Goal: Task Accomplishment & Management: Manage account settings

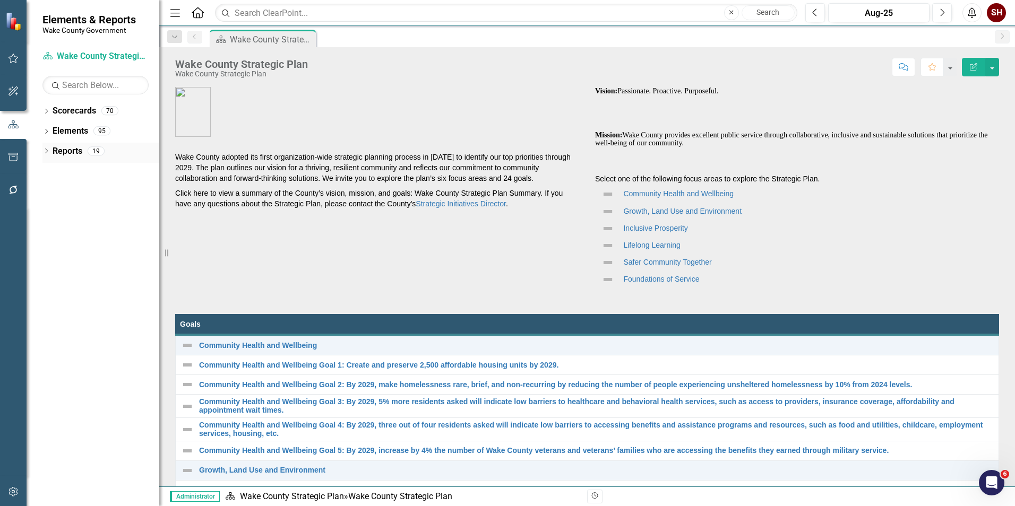
click at [45, 151] on icon "Dropdown" at bounding box center [45, 152] width 7 height 6
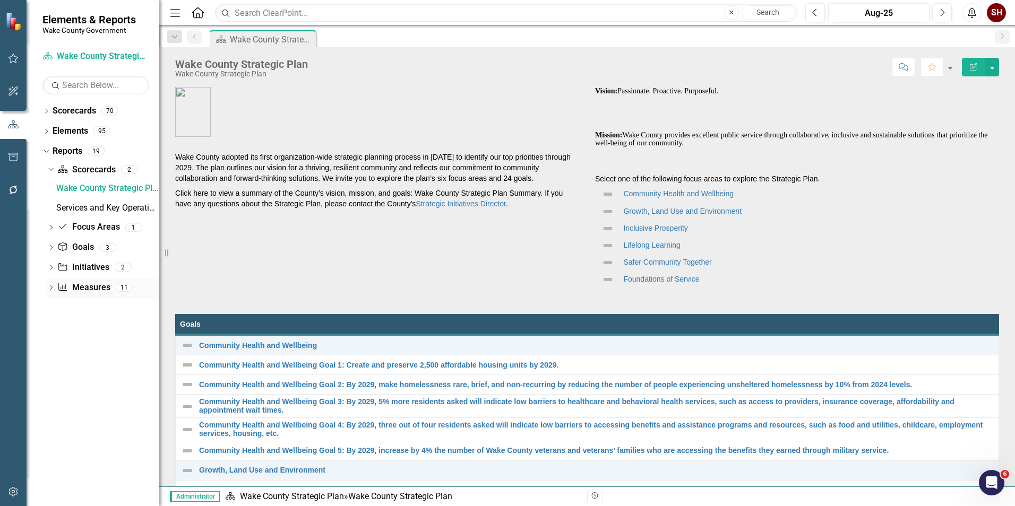
click at [50, 289] on icon "Dropdown" at bounding box center [50, 289] width 7 height 6
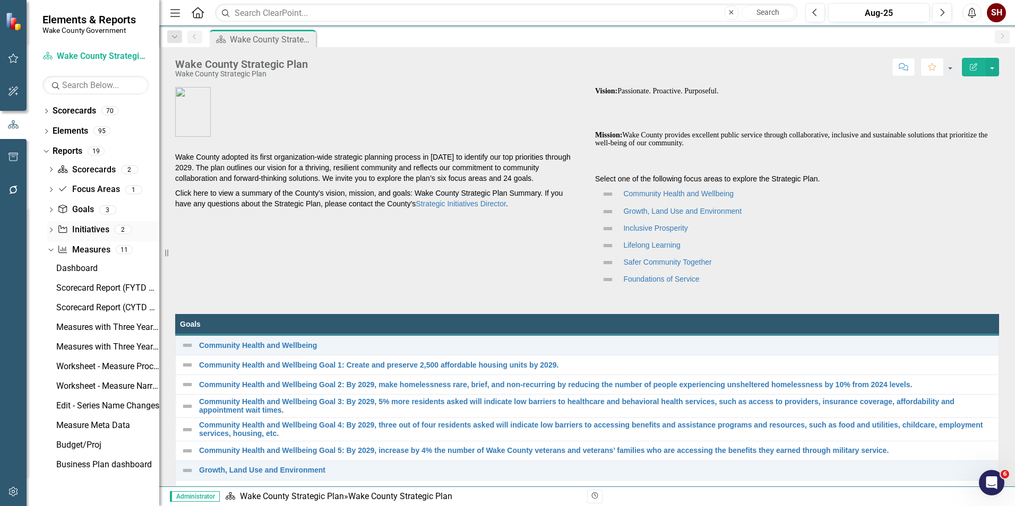
click at [51, 228] on icon "Dropdown" at bounding box center [50, 231] width 7 height 6
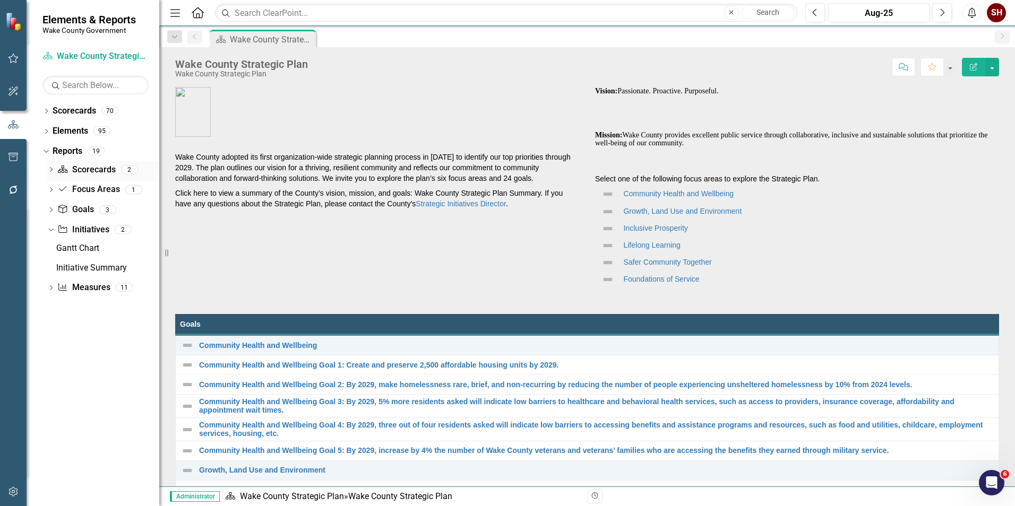
click at [50, 169] on icon "Dropdown" at bounding box center [50, 171] width 7 height 6
click at [49, 229] on icon "Dropdown" at bounding box center [50, 229] width 7 height 6
click at [49, 233] on div "Dropdown" at bounding box center [50, 229] width 7 height 9
click at [51, 290] on icon "Dropdown" at bounding box center [50, 288] width 7 height 6
click at [46, 129] on icon "Dropdown" at bounding box center [45, 132] width 7 height 6
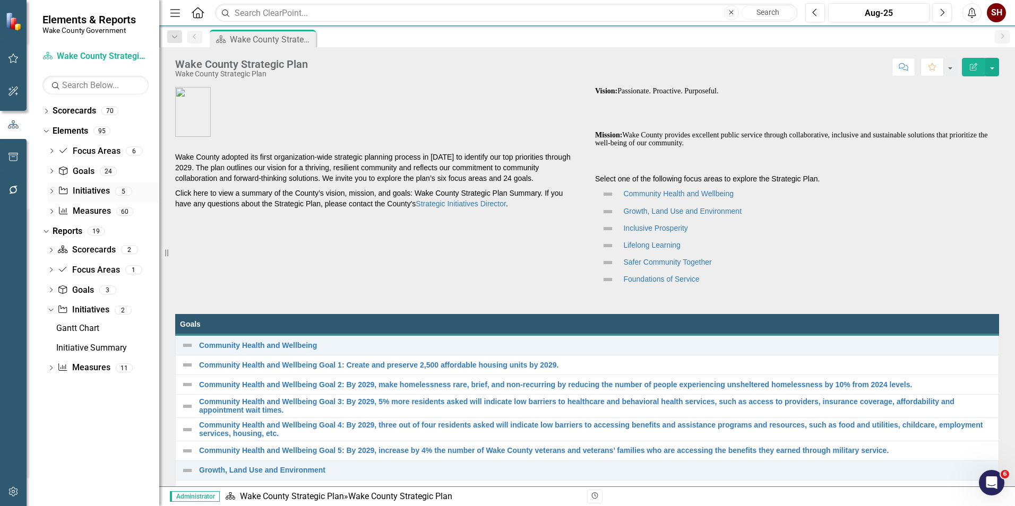
click at [68, 191] on icon "Initiative" at bounding box center [63, 190] width 11 height 8
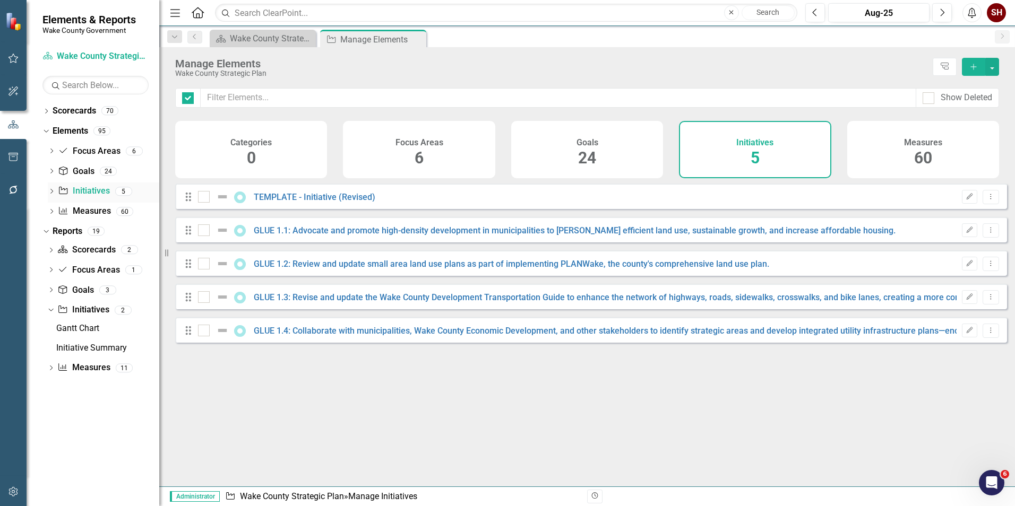
checkbox input "false"
click at [49, 109] on icon "Dropdown" at bounding box center [45, 112] width 7 height 6
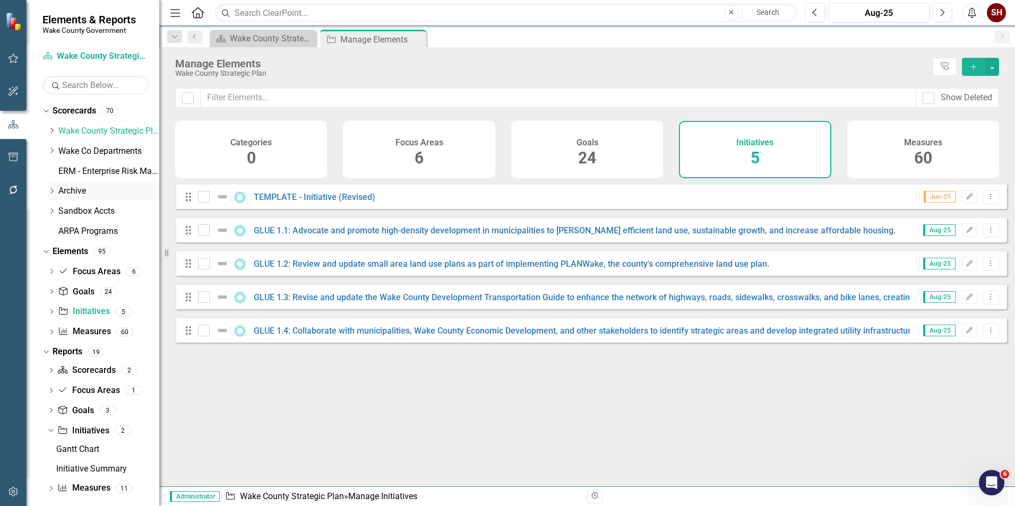
click at [55, 195] on div "Dropdown" at bounding box center [52, 191] width 8 height 9
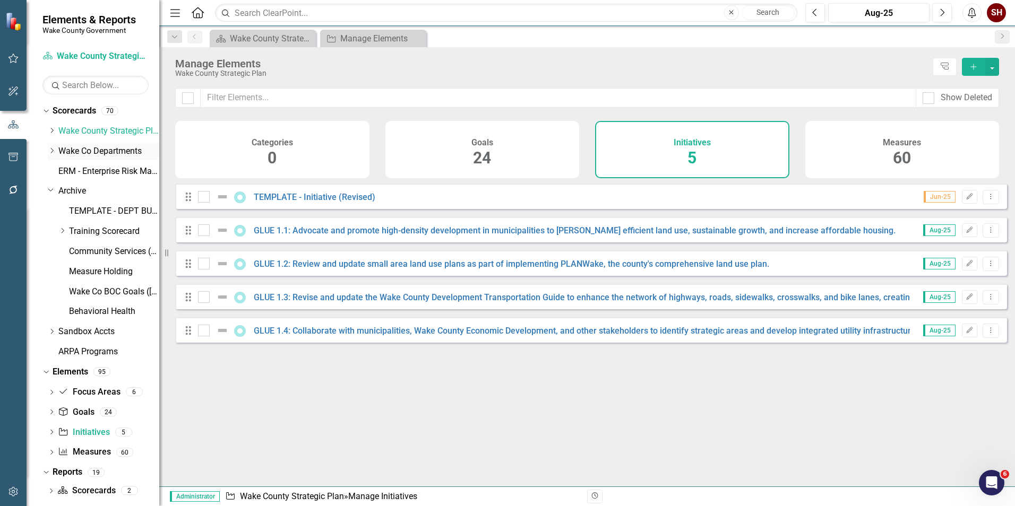
click at [55, 148] on icon "Dropdown" at bounding box center [52, 151] width 8 height 6
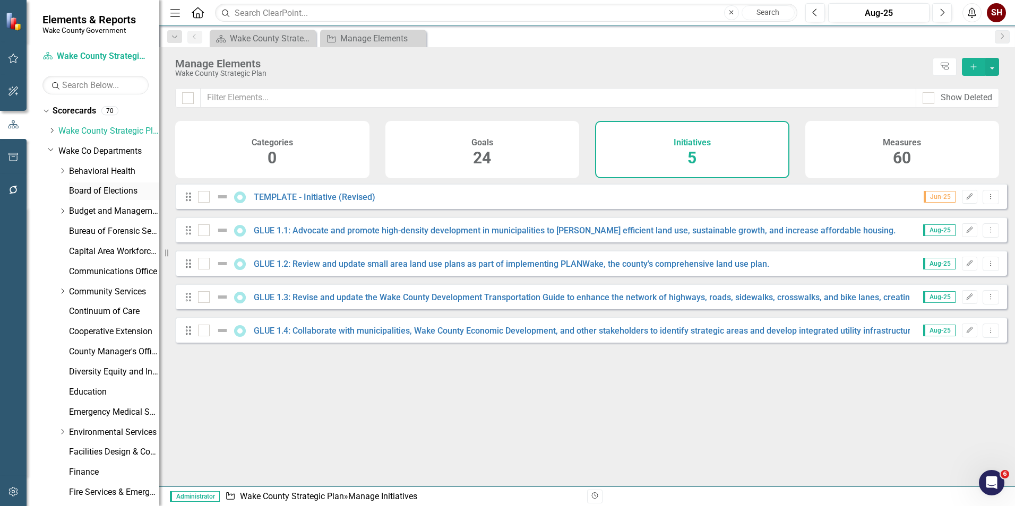
click at [108, 189] on link "Board of Elections" at bounding box center [114, 191] width 90 height 12
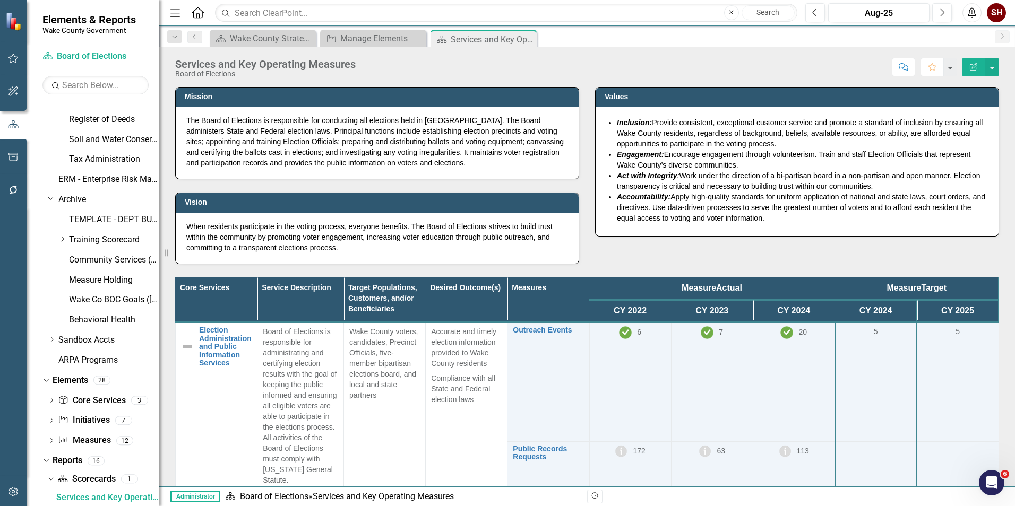
scroll to position [670, 0]
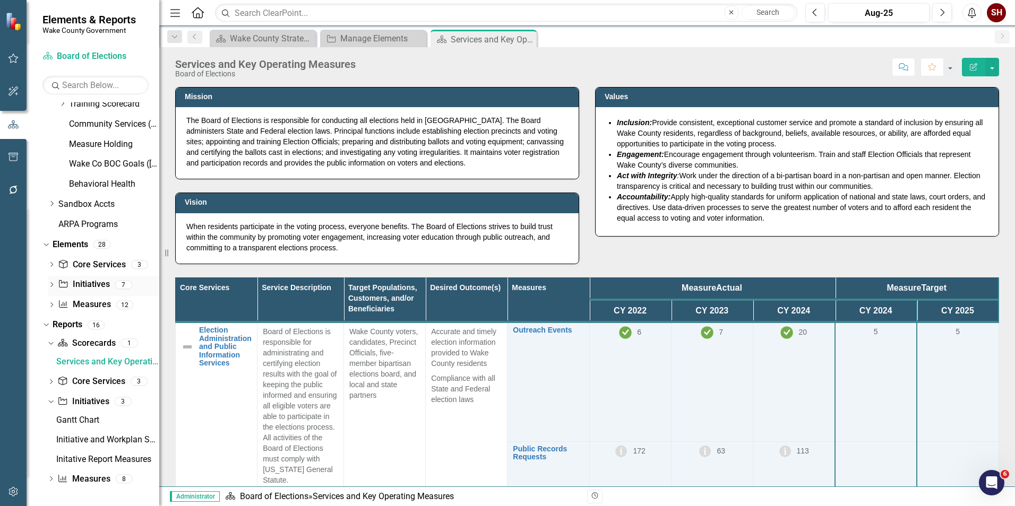
click at [87, 284] on link "Initiative Initiatives" at bounding box center [83, 285] width 51 height 12
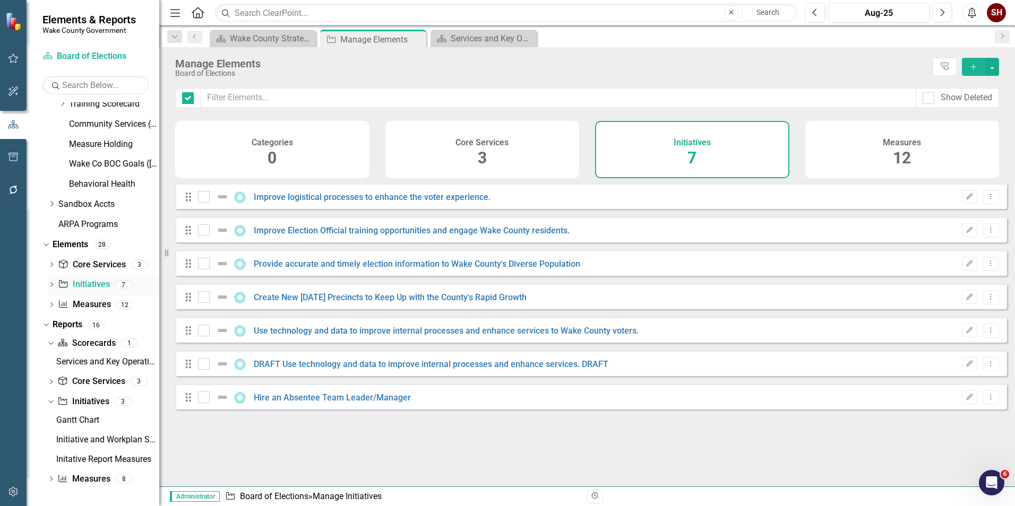
checkbox input "false"
click at [53, 285] on icon "Dropdown" at bounding box center [51, 286] width 7 height 6
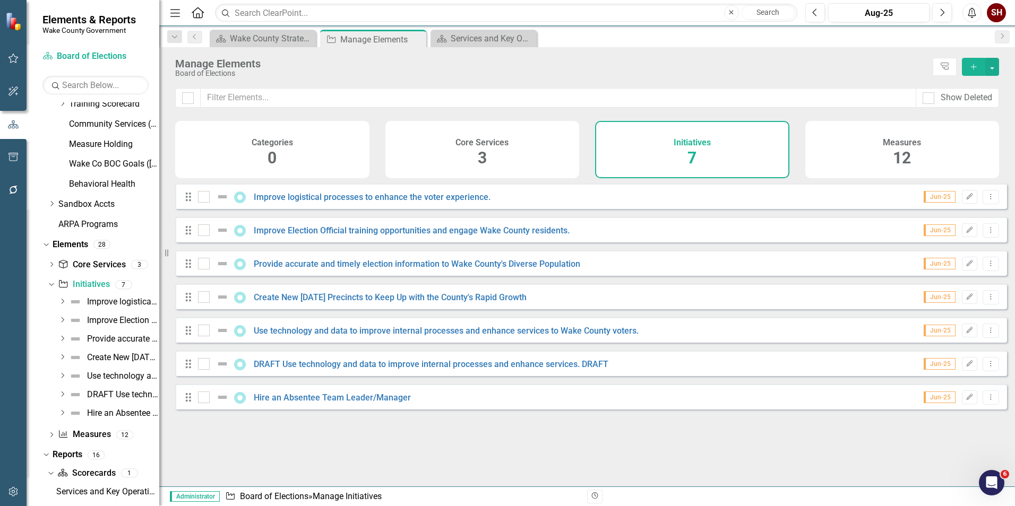
click at [62, 301] on icon "Dropdown" at bounding box center [62, 301] width 8 height 6
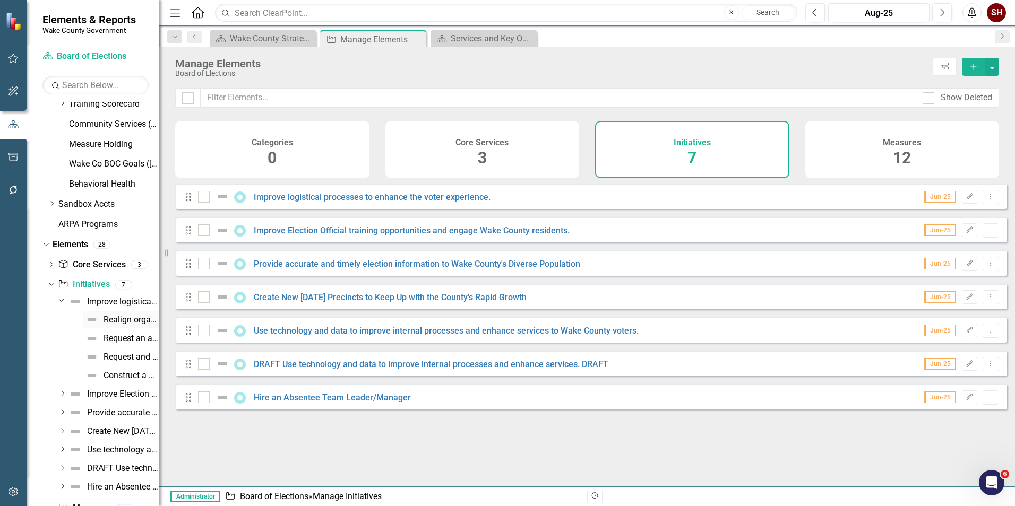
click at [110, 326] on link "Realign organization. [PERSON_NAME] hired two new FTEs to strengthen its Logist…" at bounding box center [121, 319] width 76 height 17
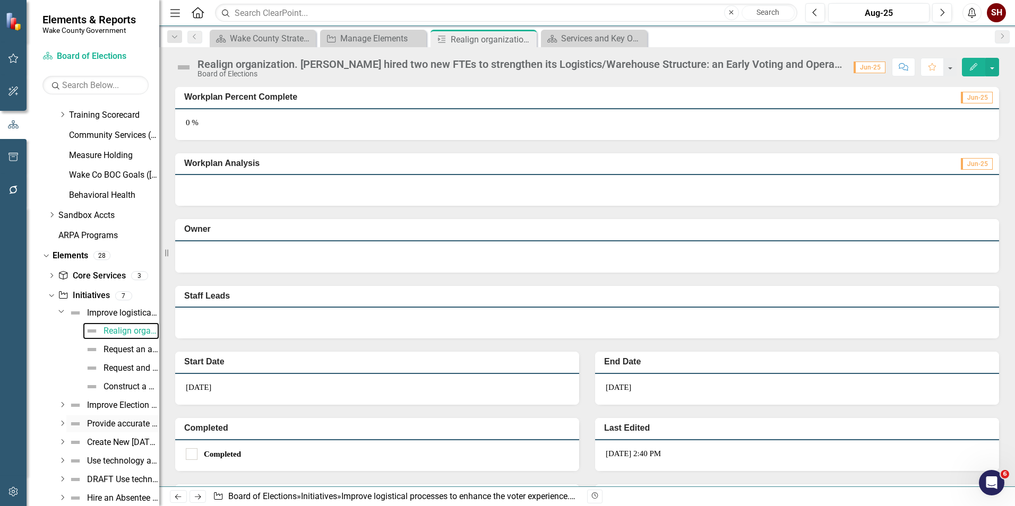
scroll to position [653, 0]
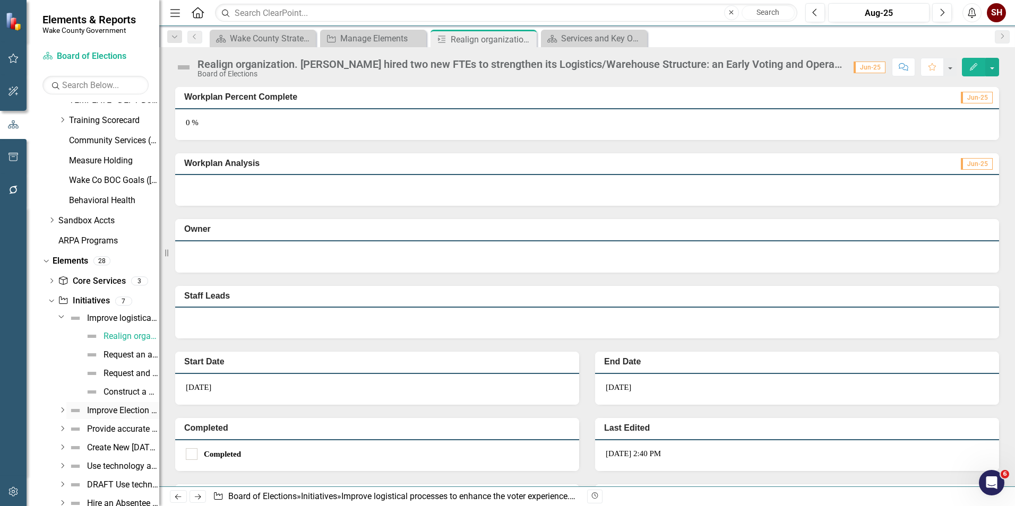
click at [88, 406] on div "Improve Election Official training opportunities and engage Wake County residen…" at bounding box center [123, 411] width 72 height 10
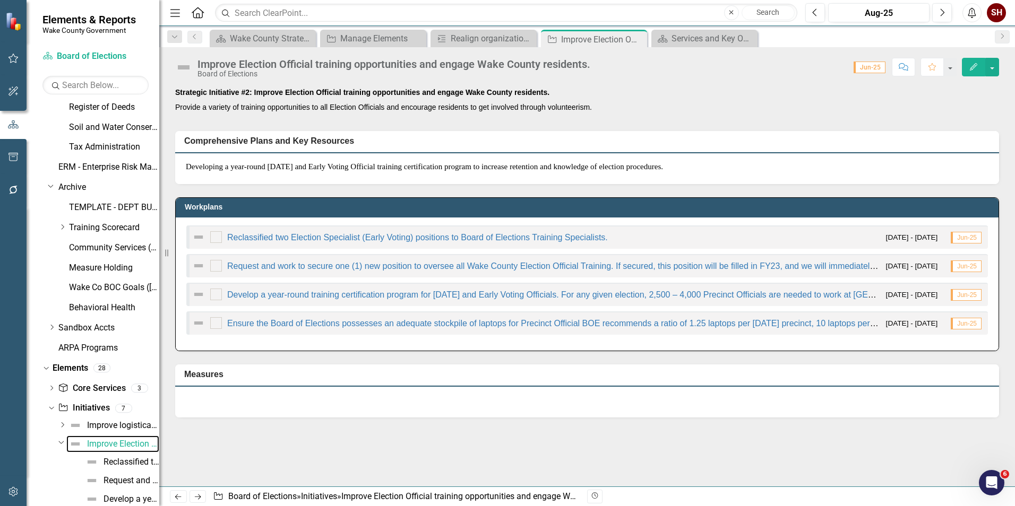
scroll to position [660, 0]
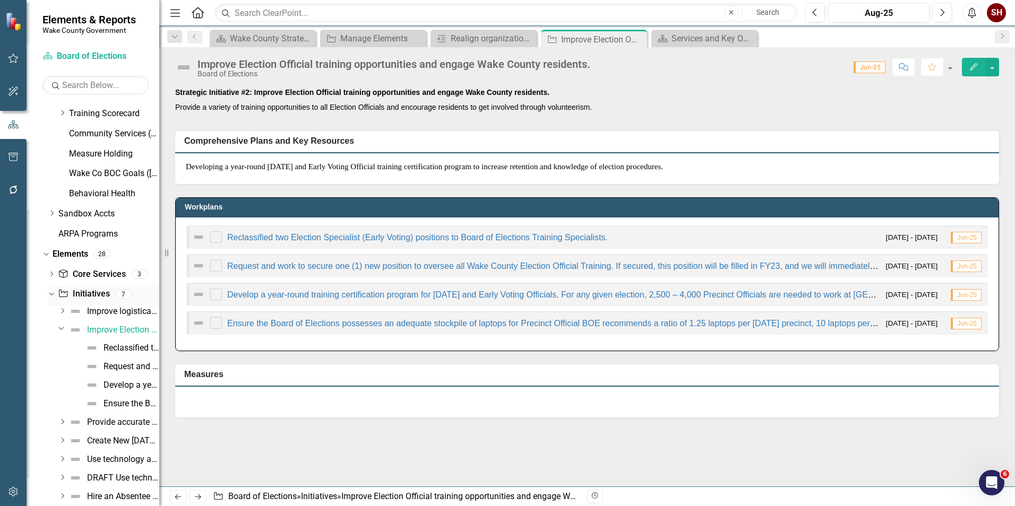
click at [97, 289] on link "Initiative Initiatives" at bounding box center [83, 294] width 51 height 12
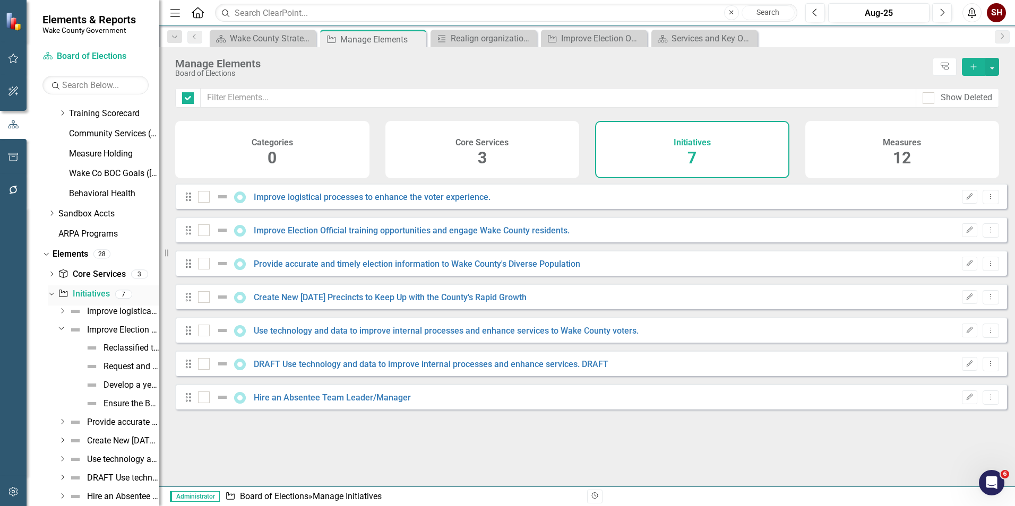
checkbox input "false"
click at [97, 289] on link "Initiative Initiatives" at bounding box center [83, 294] width 51 height 12
click at [354, 202] on link "Improve logistical processes to enhance the voter experience." at bounding box center [372, 197] width 237 height 10
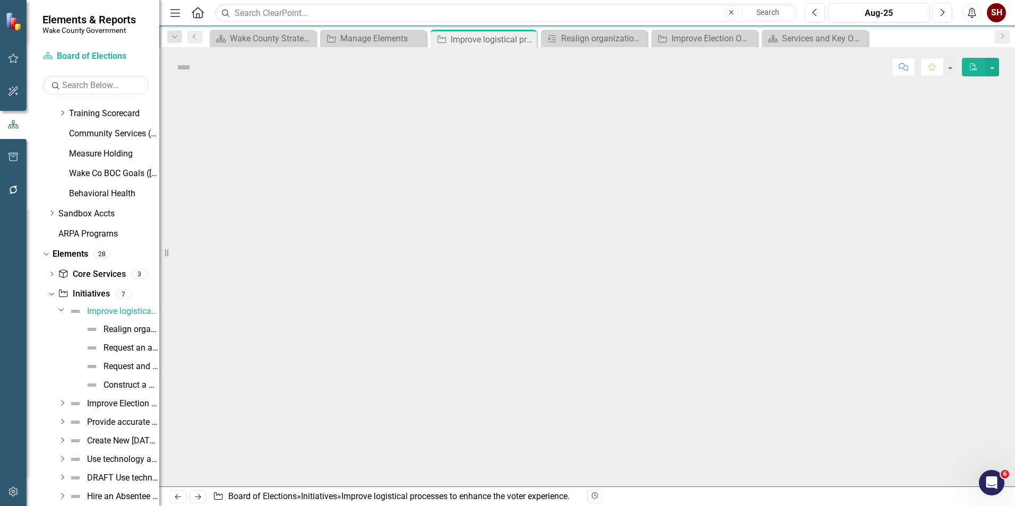
scroll to position [474, 0]
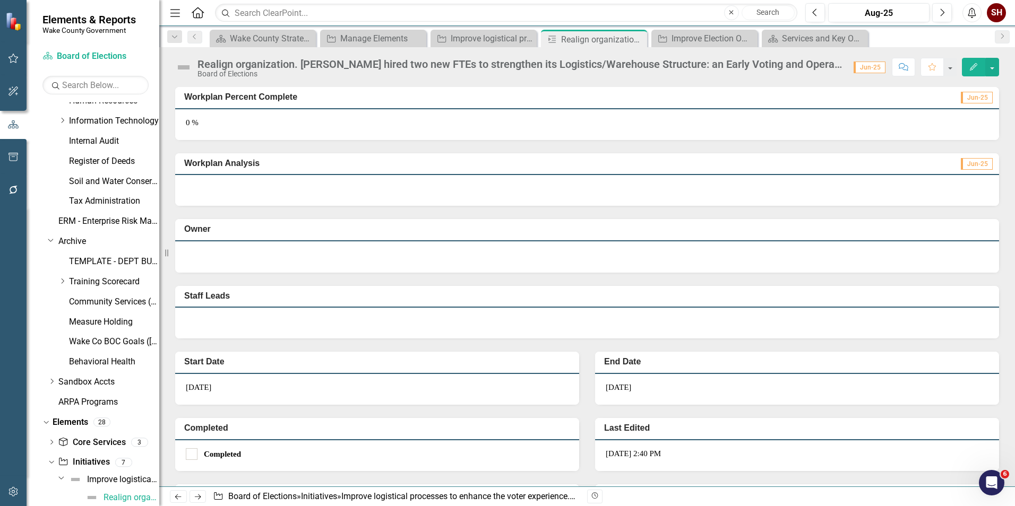
scroll to position [130, 0]
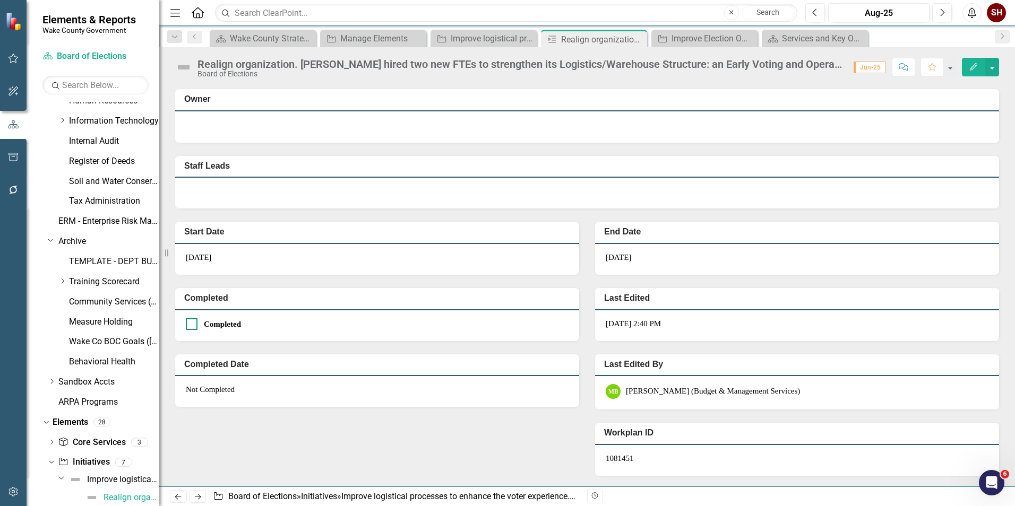
click at [190, 322] on input "Completed" at bounding box center [189, 321] width 7 height 7
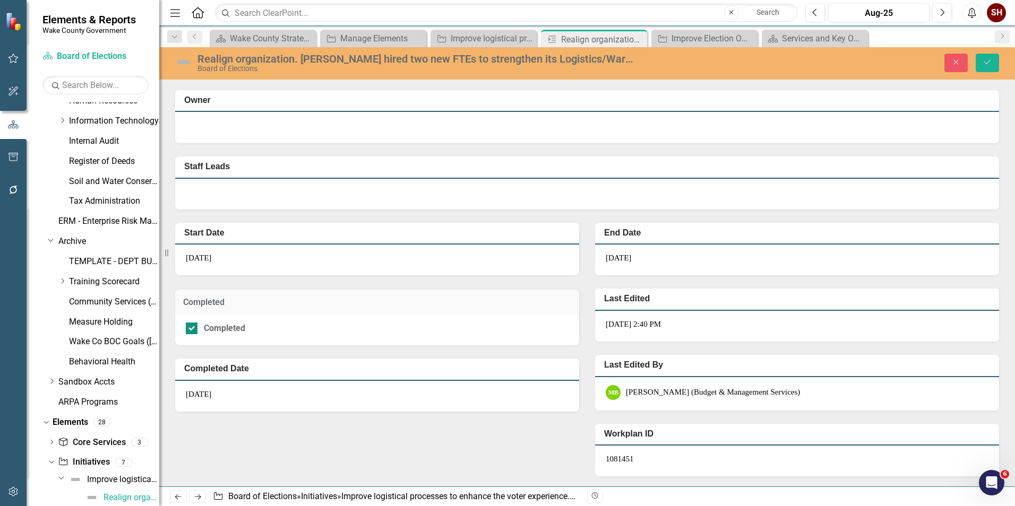
click at [189, 330] on div at bounding box center [192, 329] width 12 height 12
click at [189, 330] on input "Completed" at bounding box center [189, 326] width 7 height 7
checkbox input "false"
click at [484, 36] on div "Improve logistical processes to enhance the voter experience." at bounding box center [485, 38] width 70 height 13
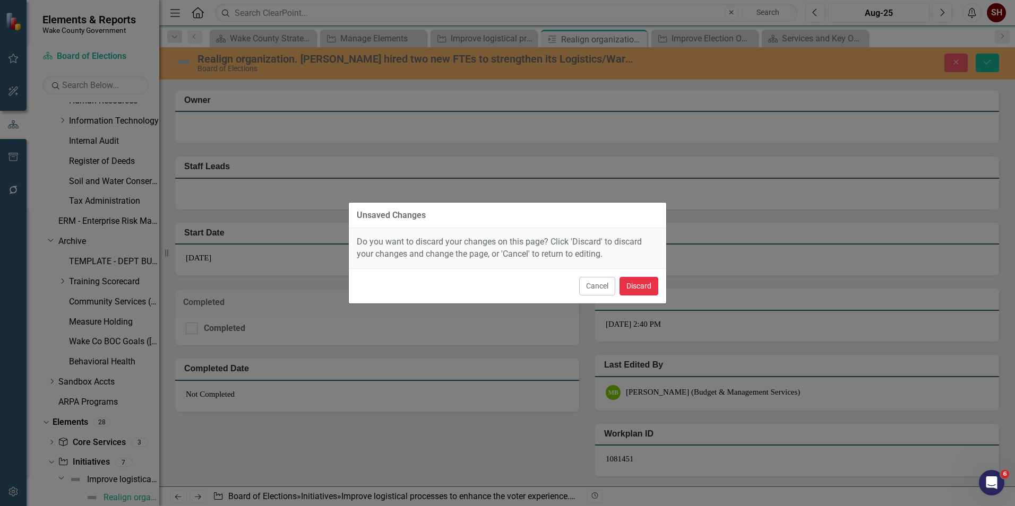
click at [637, 287] on button "Discard" at bounding box center [638, 286] width 39 height 19
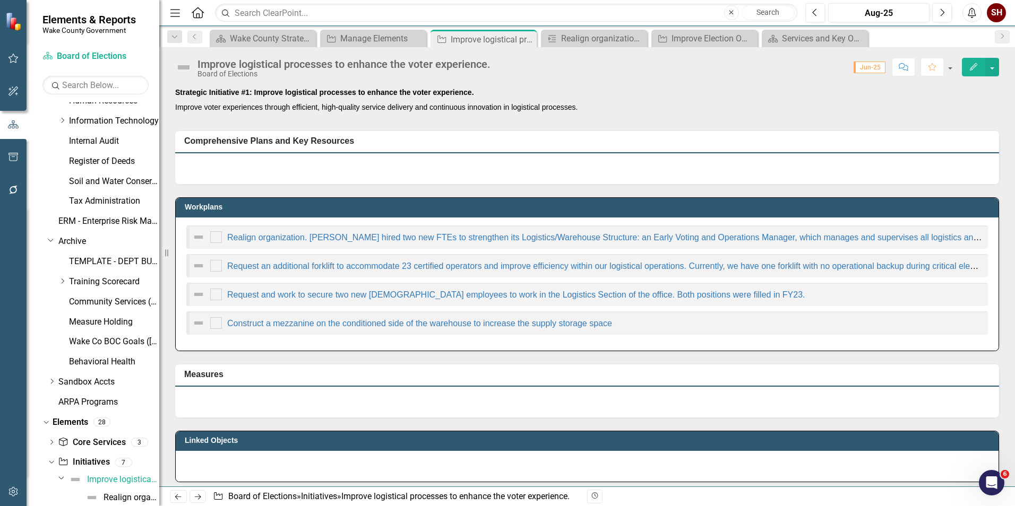
scroll to position [474, 0]
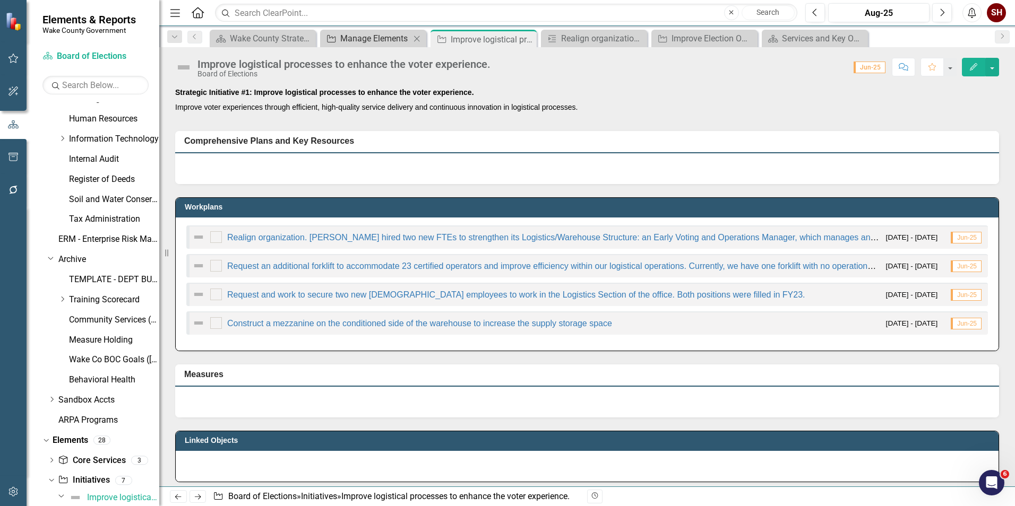
click at [361, 44] on div "Manage Elements" at bounding box center [375, 38] width 70 height 13
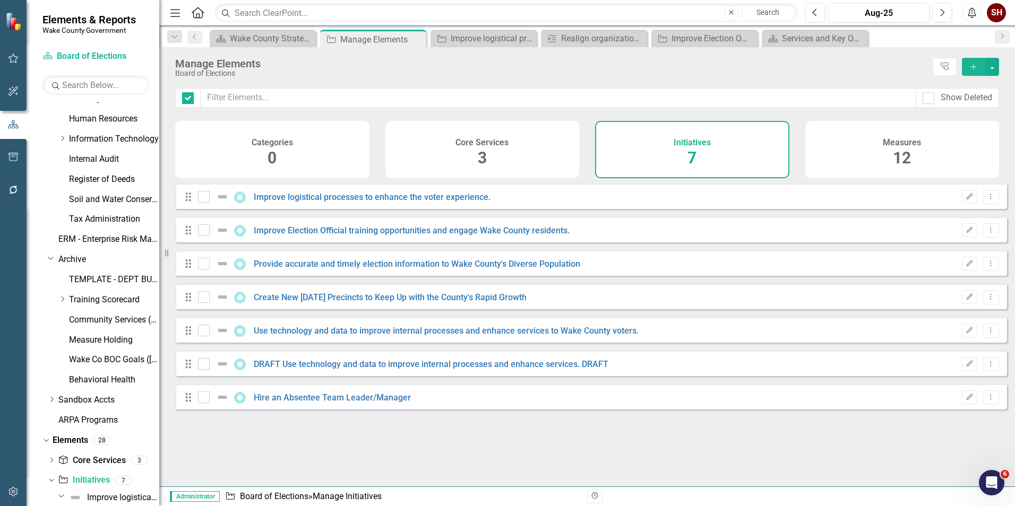
checkbox input "false"
click at [201, 198] on input "checkbox" at bounding box center [201, 194] width 7 height 7
click at [202, 198] on input "checkbox" at bounding box center [201, 194] width 7 height 7
checkbox input "false"
click at [987, 204] on button "Dropdown Menu" at bounding box center [990, 197] width 16 height 14
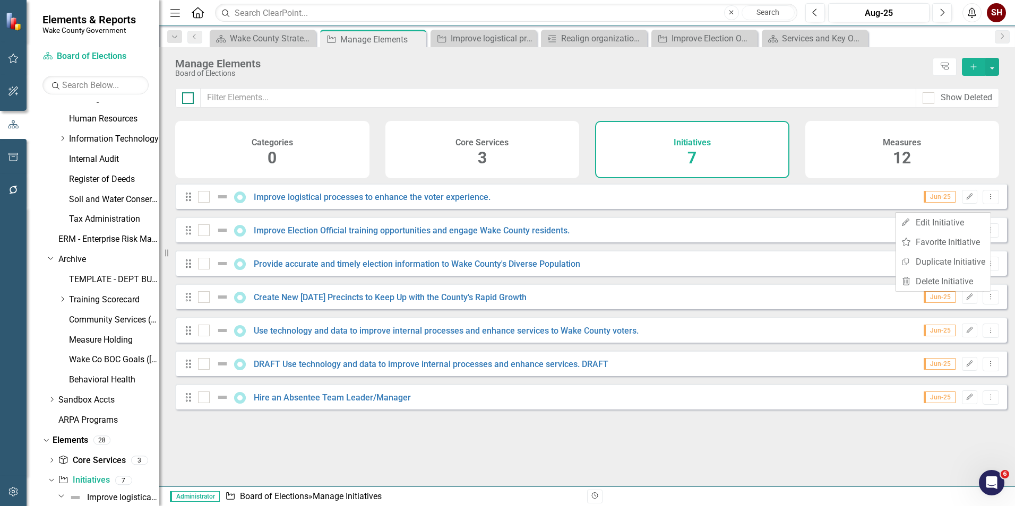
click at [191, 96] on div at bounding box center [188, 98] width 12 height 12
click at [189, 96] on input "checkbox" at bounding box center [185, 95] width 7 height 7
checkbox input "true"
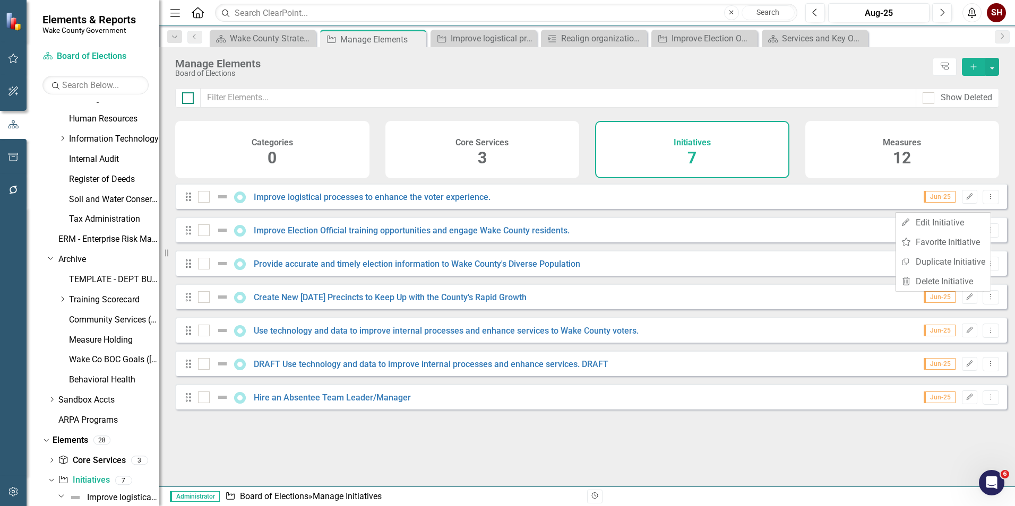
checkbox input "true"
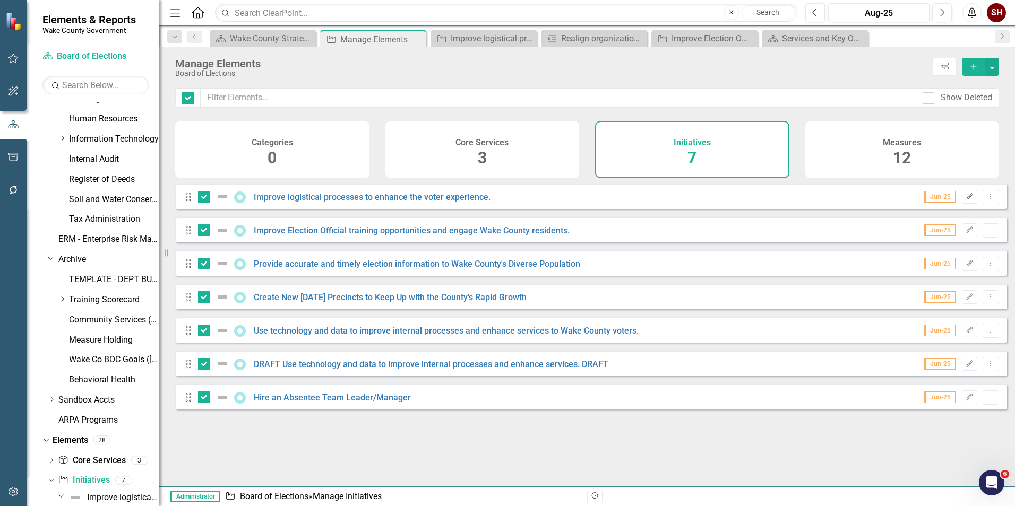
click at [965, 200] on icon "Edit" at bounding box center [969, 197] width 8 height 6
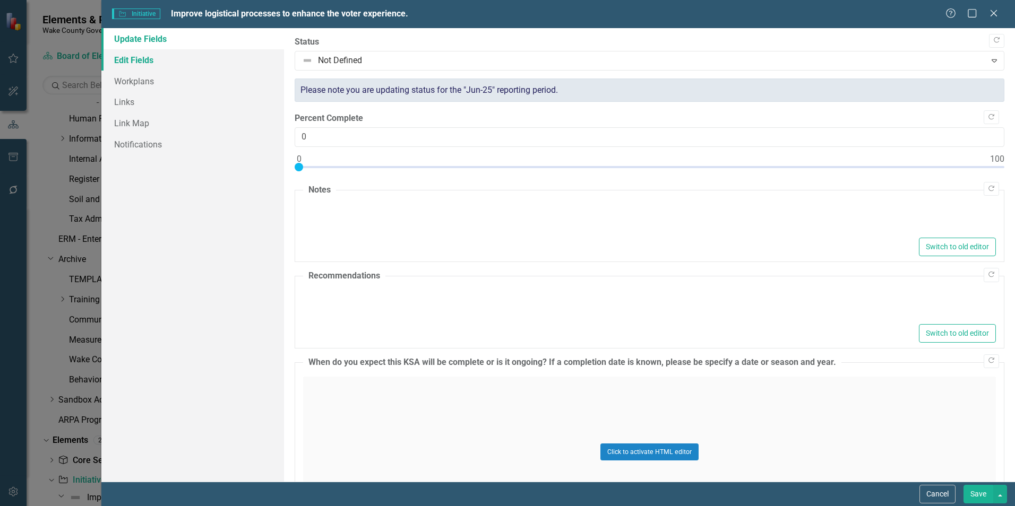
click at [160, 58] on link "Edit Fields" at bounding box center [192, 59] width 183 height 21
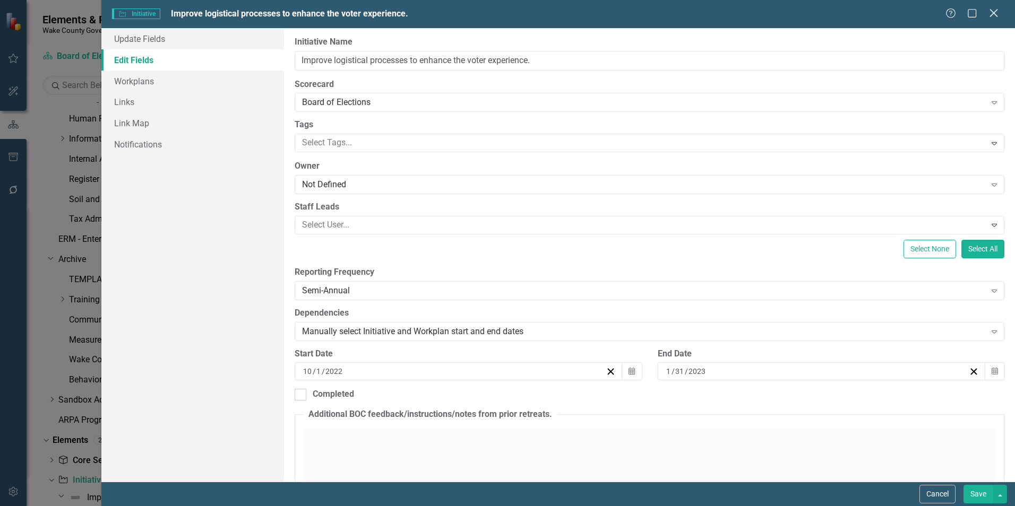
click at [994, 10] on icon "Close" at bounding box center [992, 13] width 13 height 10
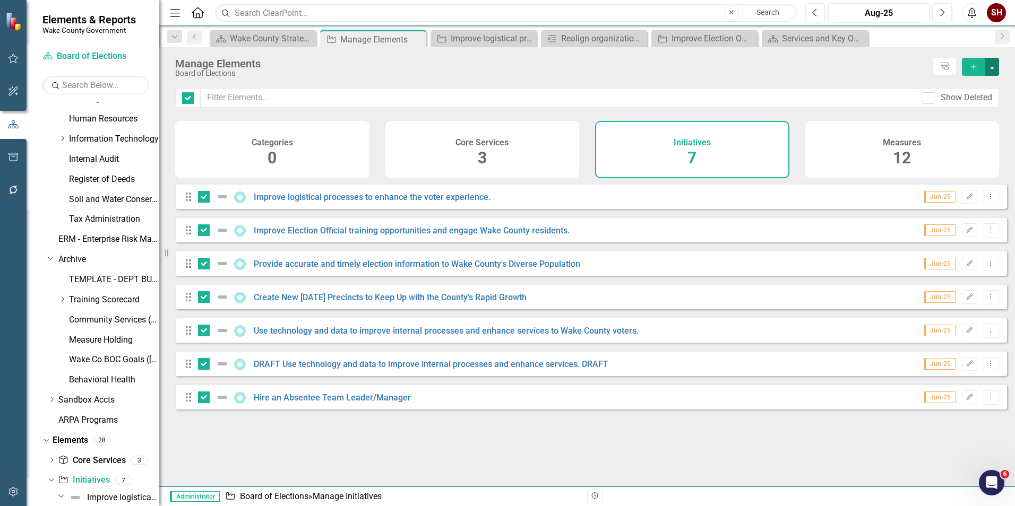
click at [995, 68] on button "button" at bounding box center [992, 67] width 14 height 18
click at [959, 125] on link "Edit Multiple Edit Multiple" at bounding box center [956, 126] width 84 height 20
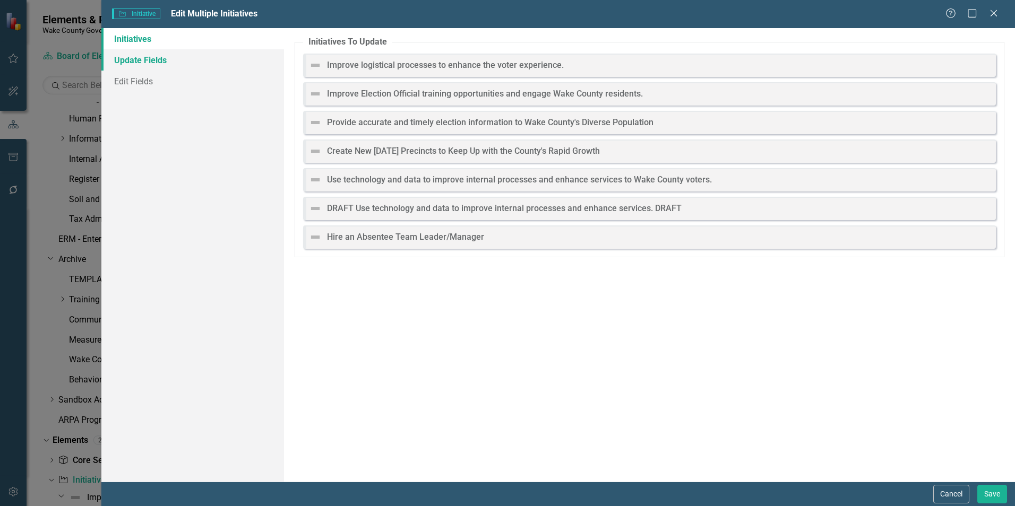
click at [183, 57] on link "Update Fields" at bounding box center [192, 59] width 183 height 21
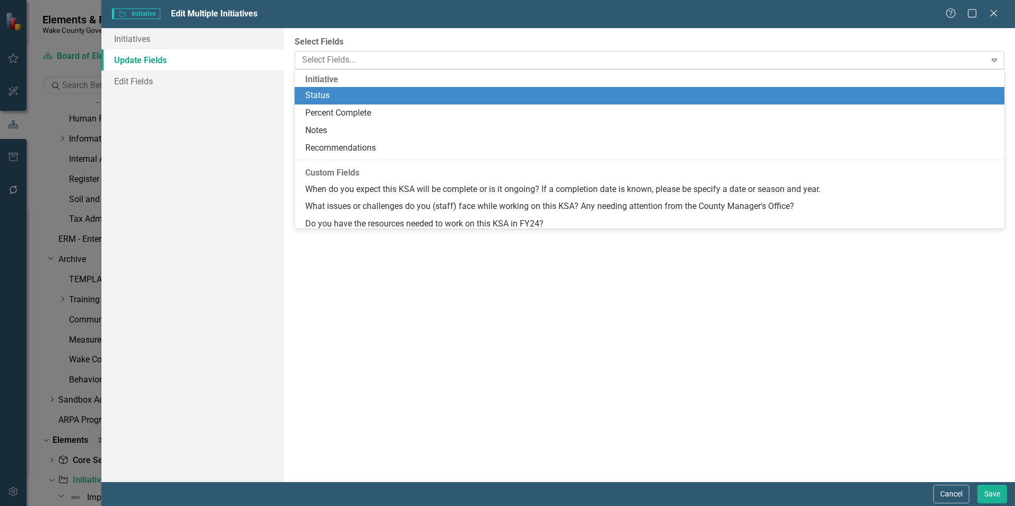
click at [589, 60] on div at bounding box center [641, 60] width 687 height 14
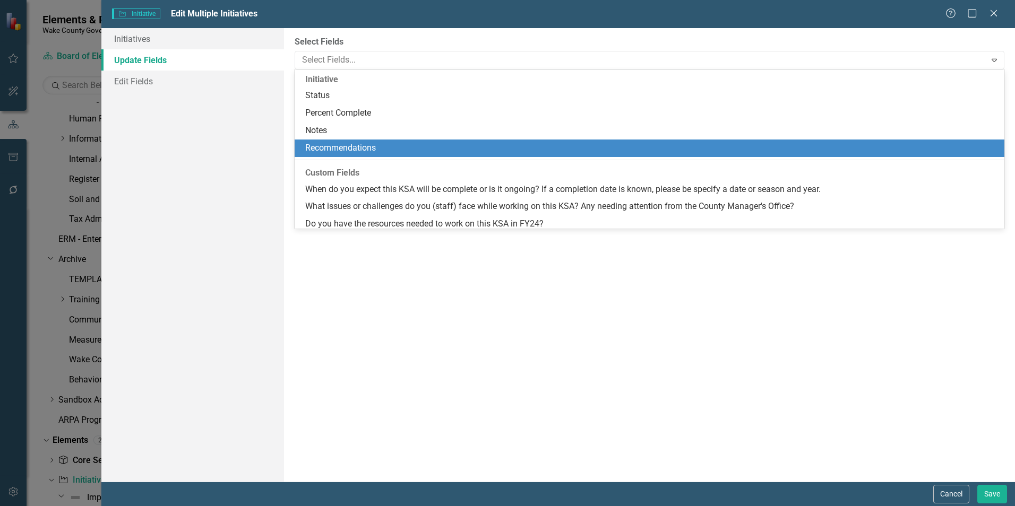
click at [531, 145] on div "Recommendations" at bounding box center [651, 148] width 692 height 12
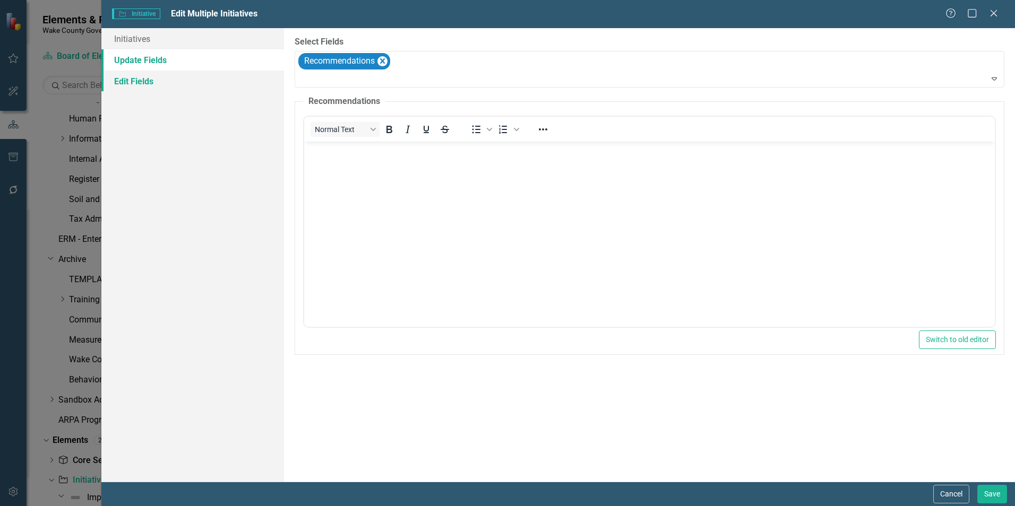
click at [125, 79] on link "Edit Fields" at bounding box center [192, 81] width 183 height 21
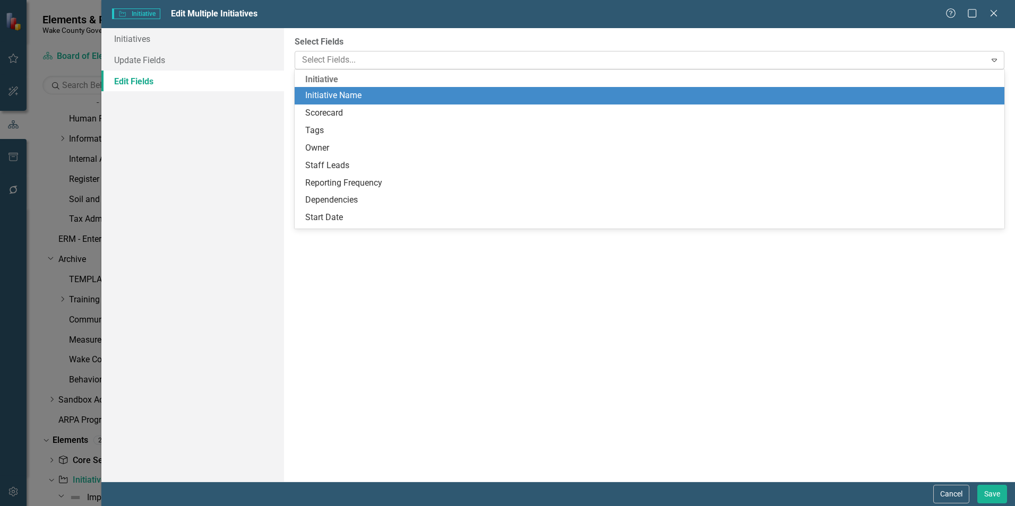
click at [329, 60] on div at bounding box center [641, 60] width 687 height 14
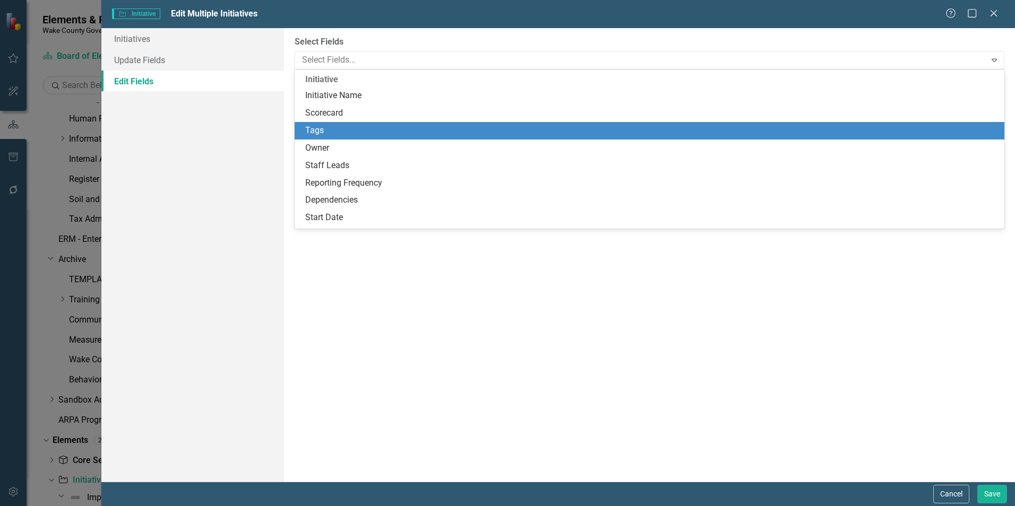
click at [332, 134] on div "Tags" at bounding box center [651, 131] width 692 height 12
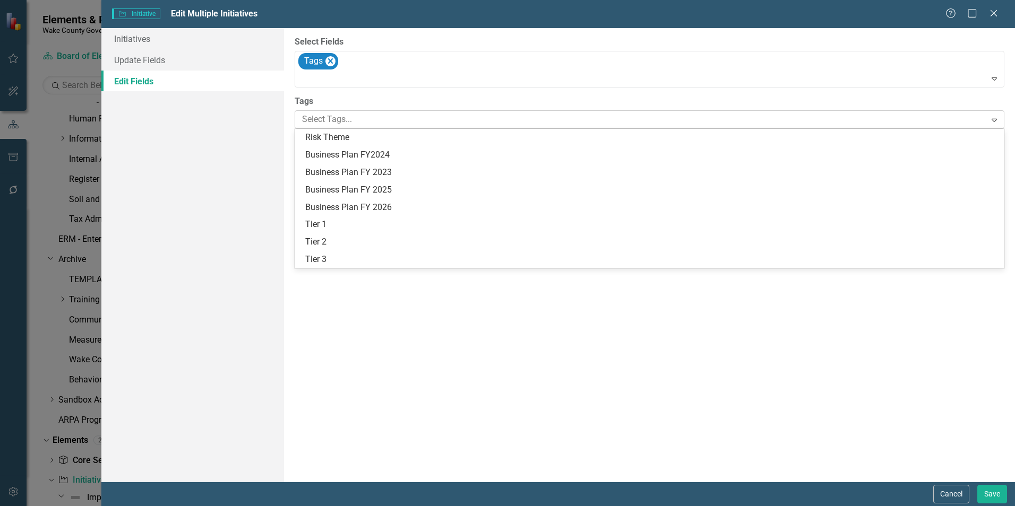
click at [341, 124] on div at bounding box center [641, 119] width 687 height 14
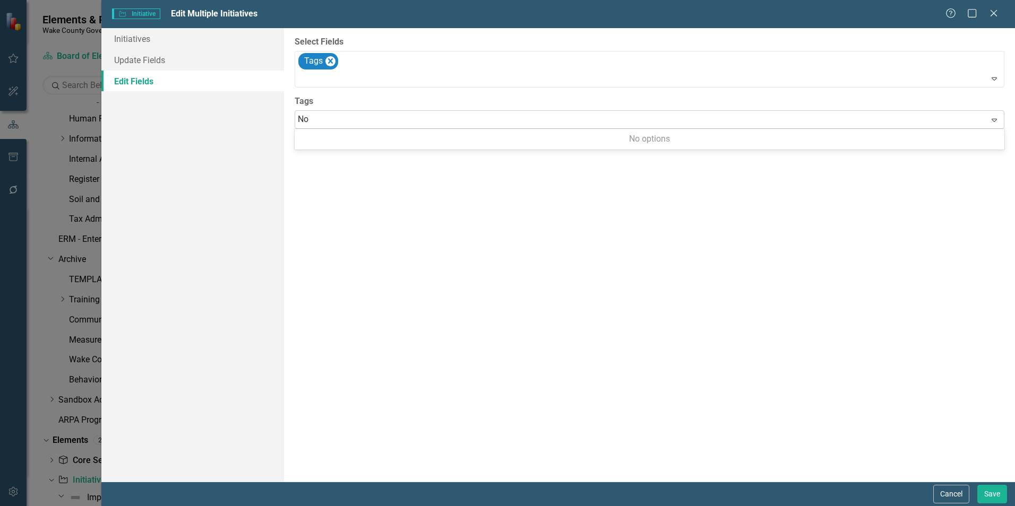
type input "N"
type input "Strategic pla"
click at [992, 8] on icon "Close" at bounding box center [992, 13] width 13 height 10
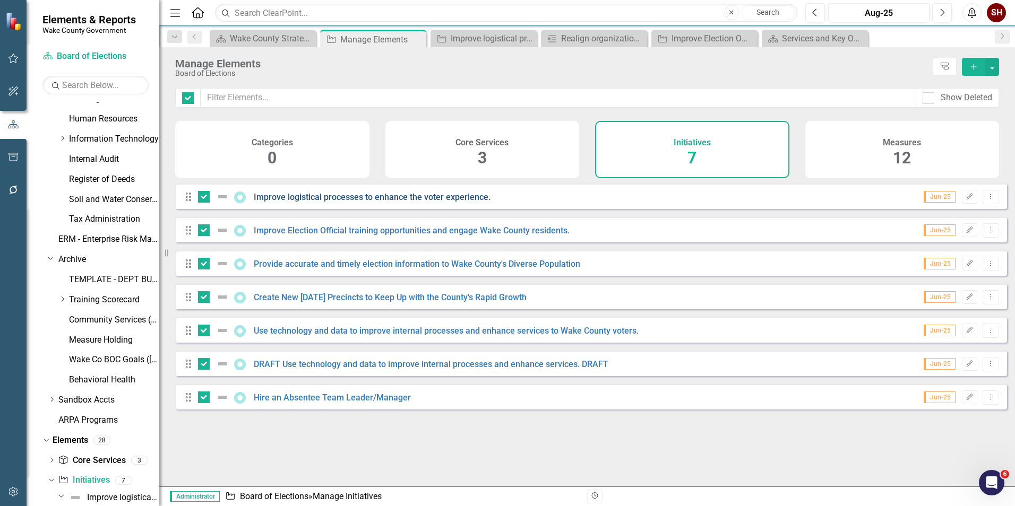
click at [306, 202] on link "Improve logistical processes to enhance the voter experience." at bounding box center [372, 197] width 237 height 10
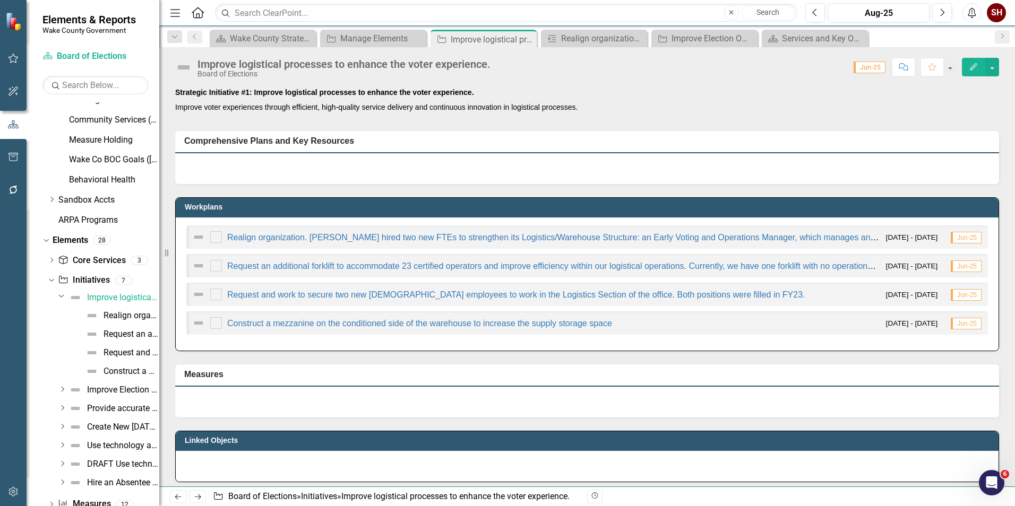
scroll to position [682, 0]
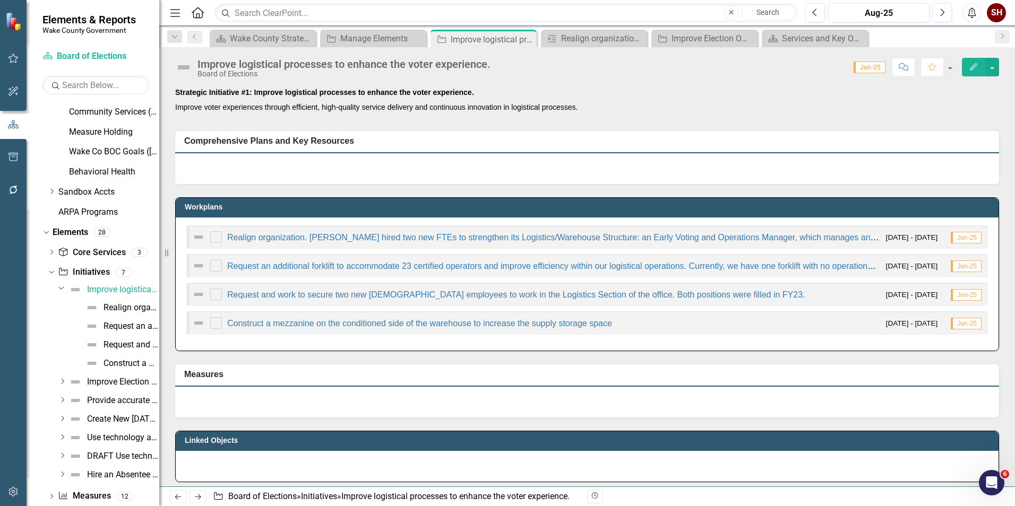
click at [60, 379] on icon "Dropdown" at bounding box center [62, 381] width 8 height 6
click at [60, 397] on icon "Dropdown" at bounding box center [62, 400] width 8 height 6
